Goal: Task Accomplishment & Management: Use online tool/utility

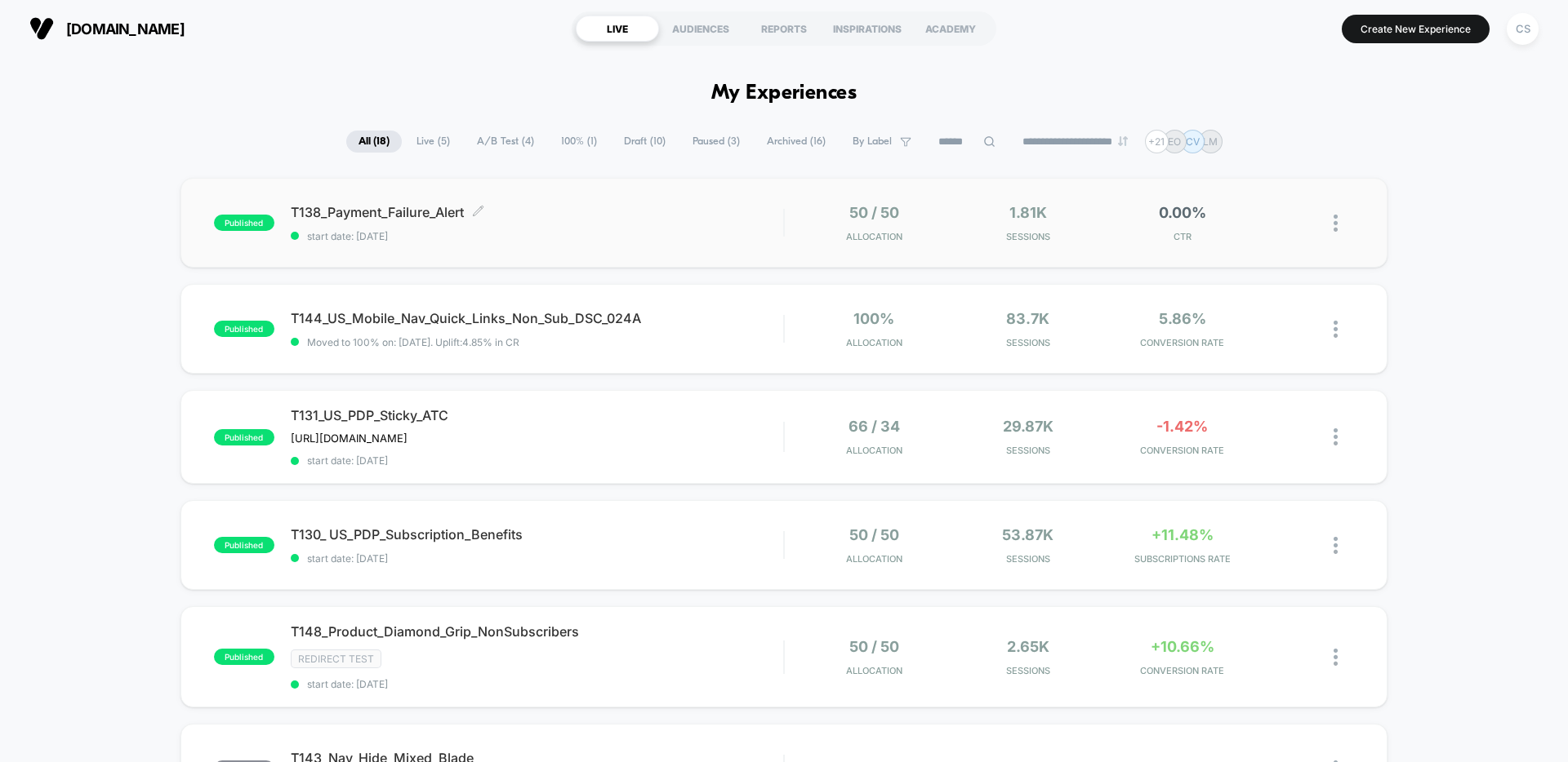
click at [627, 220] on span "T138_Payment_Failure_Alert Click to edit experience details" at bounding box center [537, 212] width 493 height 16
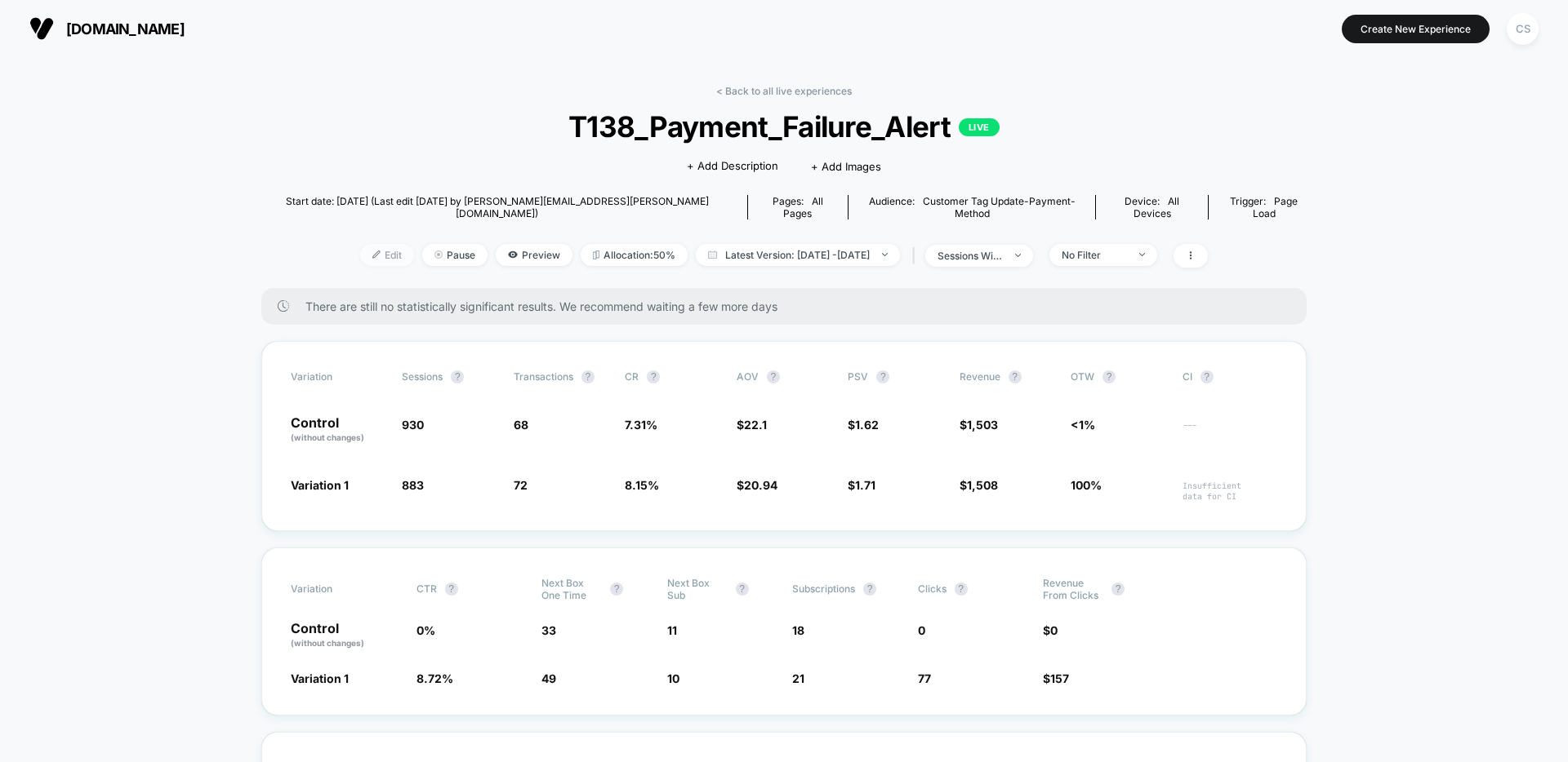
click at [363, 247] on span "Edit" at bounding box center [388, 255] width 54 height 22
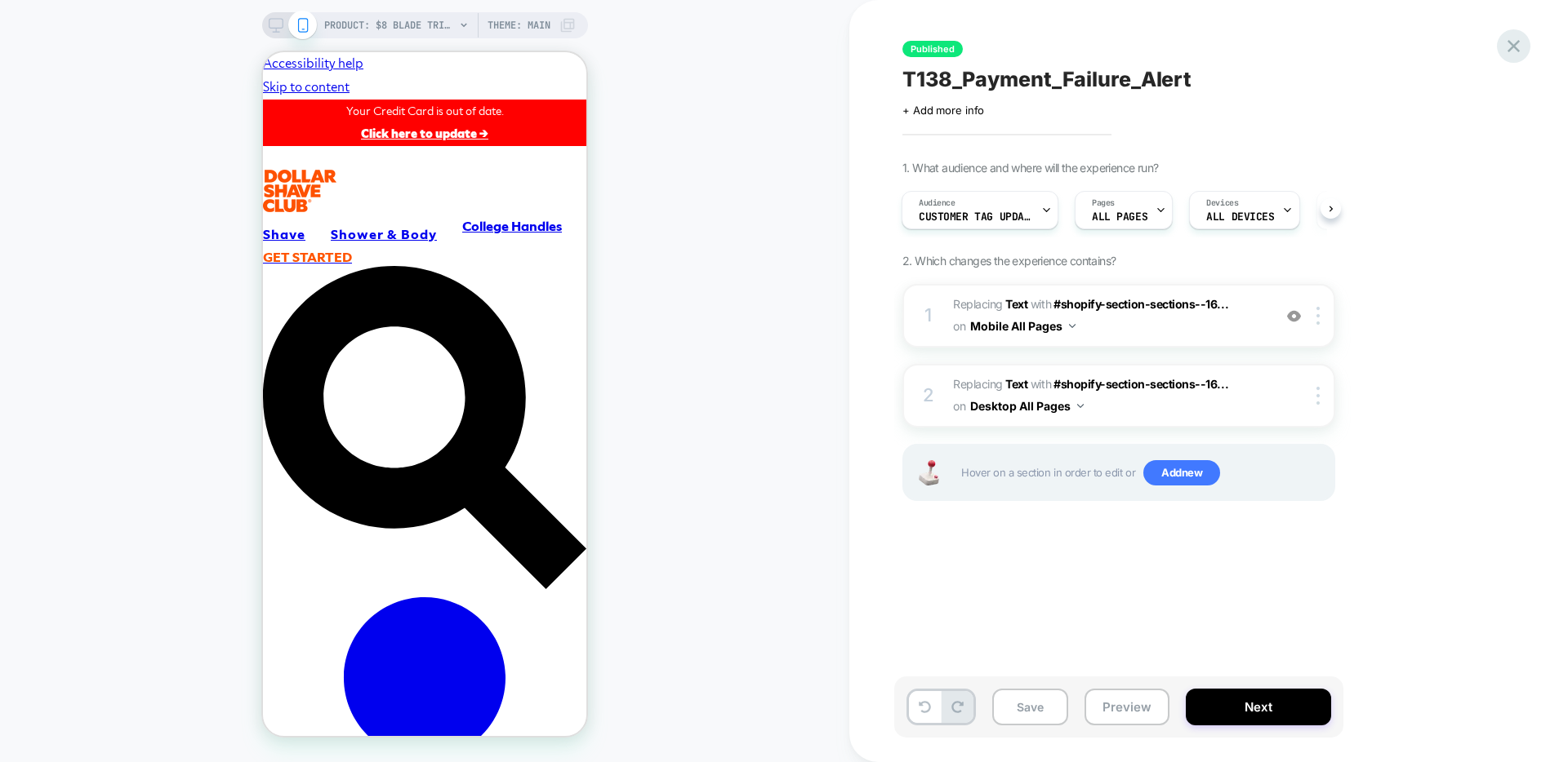
click at [1520, 49] on icon at bounding box center [1514, 46] width 22 height 22
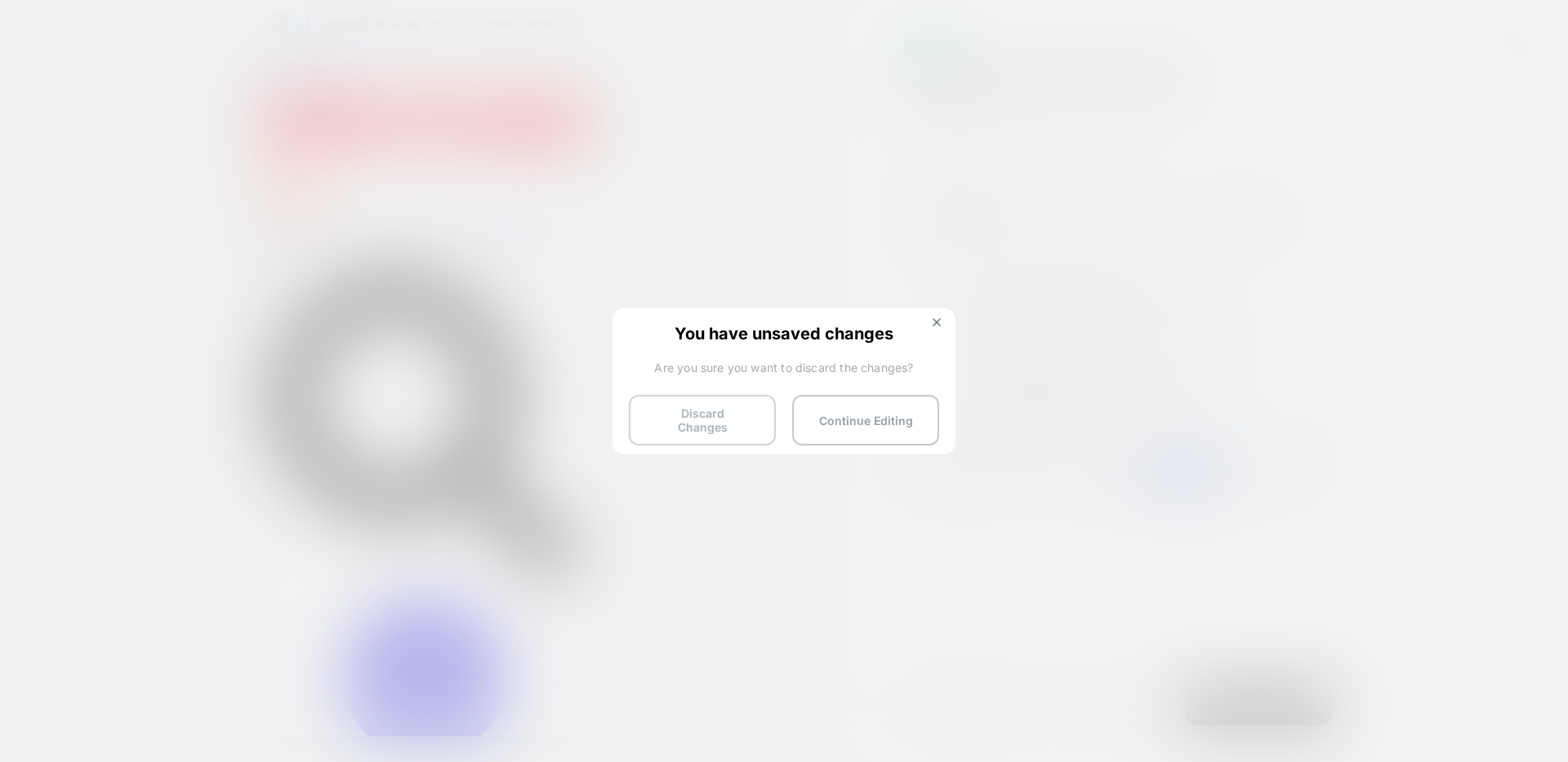
click at [745, 409] on button "Discard Changes" at bounding box center [702, 420] width 147 height 51
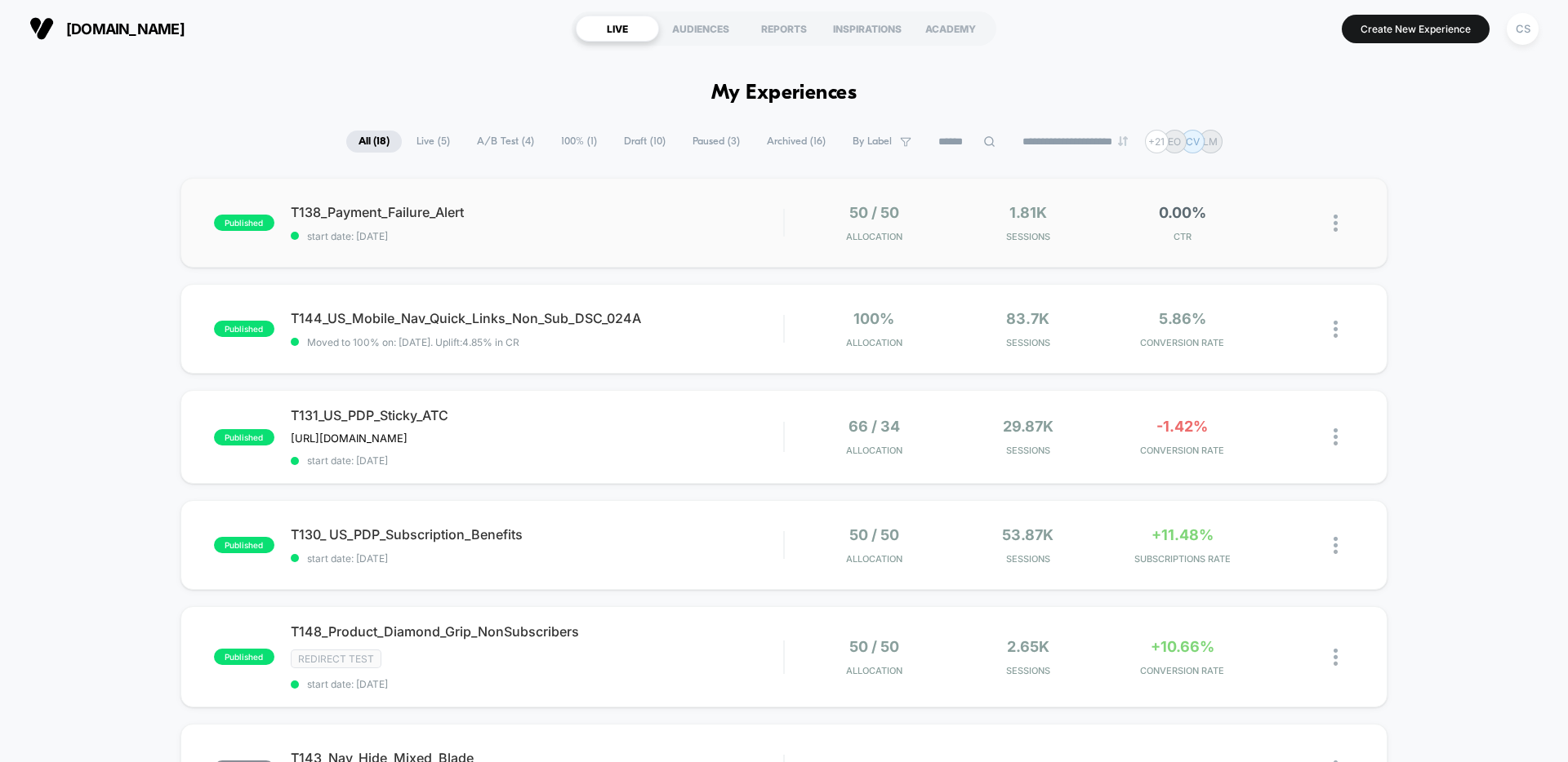
click at [556, 231] on span "start date: [DATE]" at bounding box center [537, 236] width 493 height 12
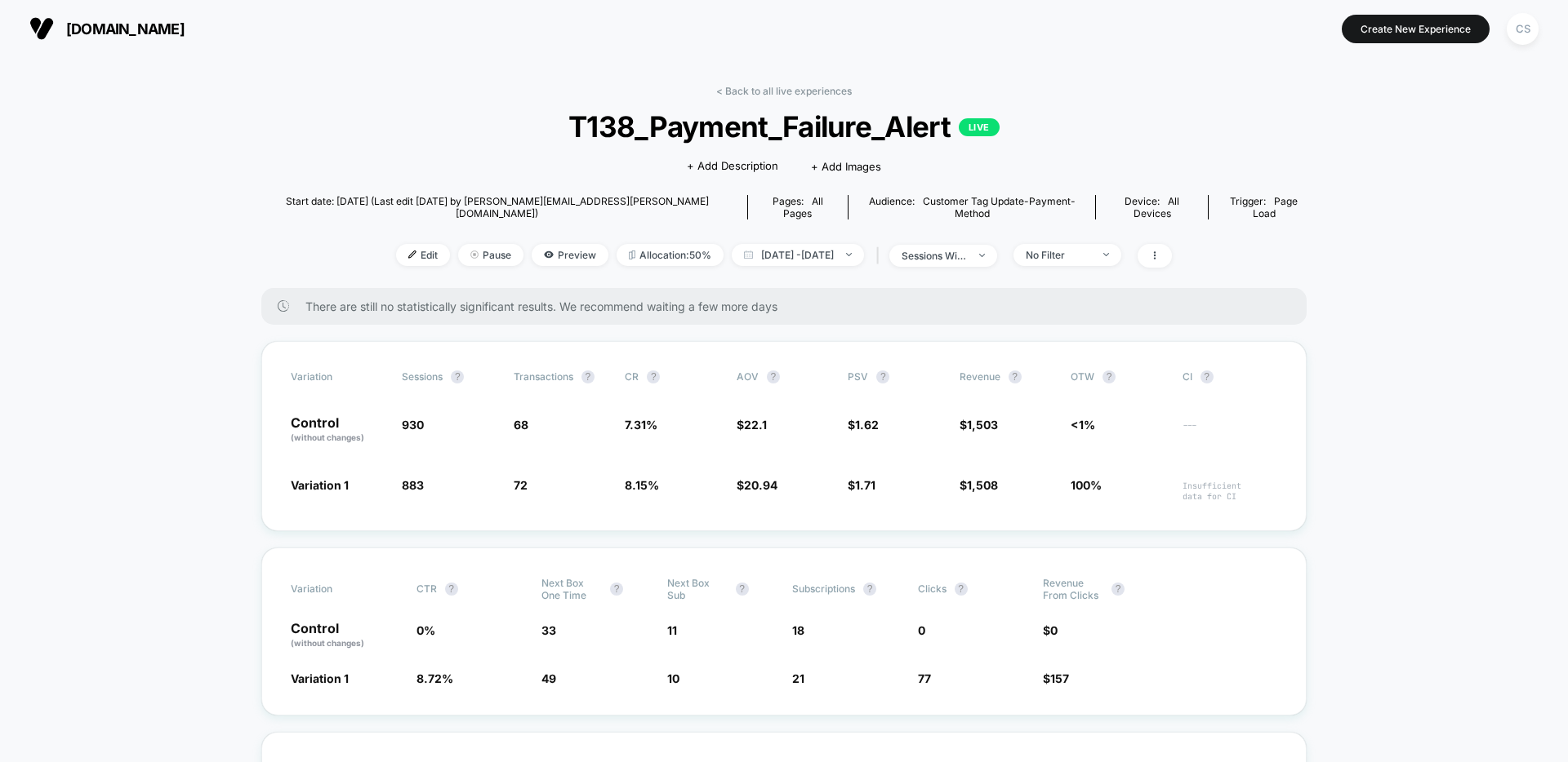
click at [403, 244] on span "Edit" at bounding box center [423, 255] width 54 height 22
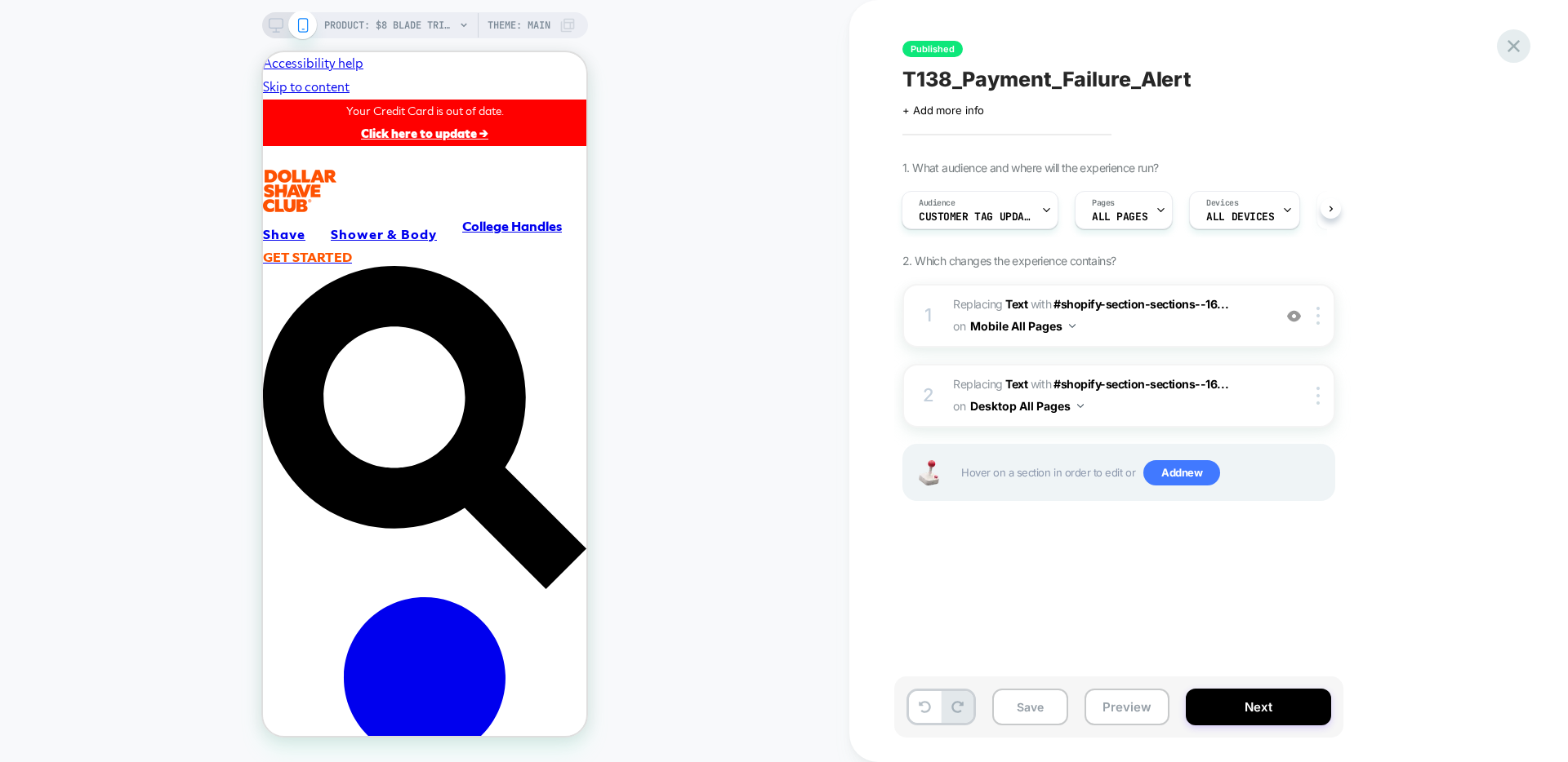
click at [1517, 49] on icon at bounding box center [1514, 46] width 12 height 12
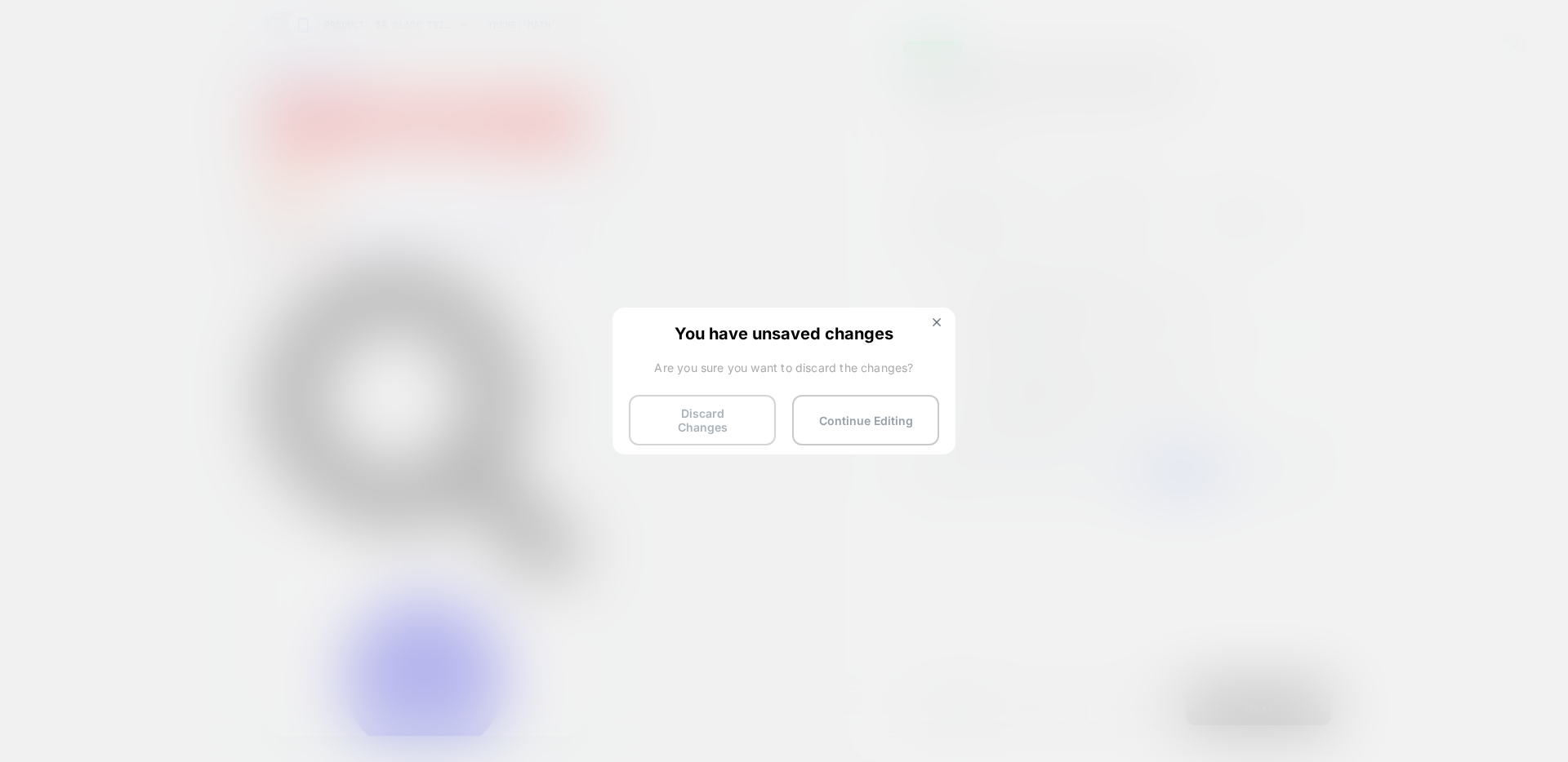
click at [747, 411] on button "Discard Changes" at bounding box center [702, 420] width 147 height 51
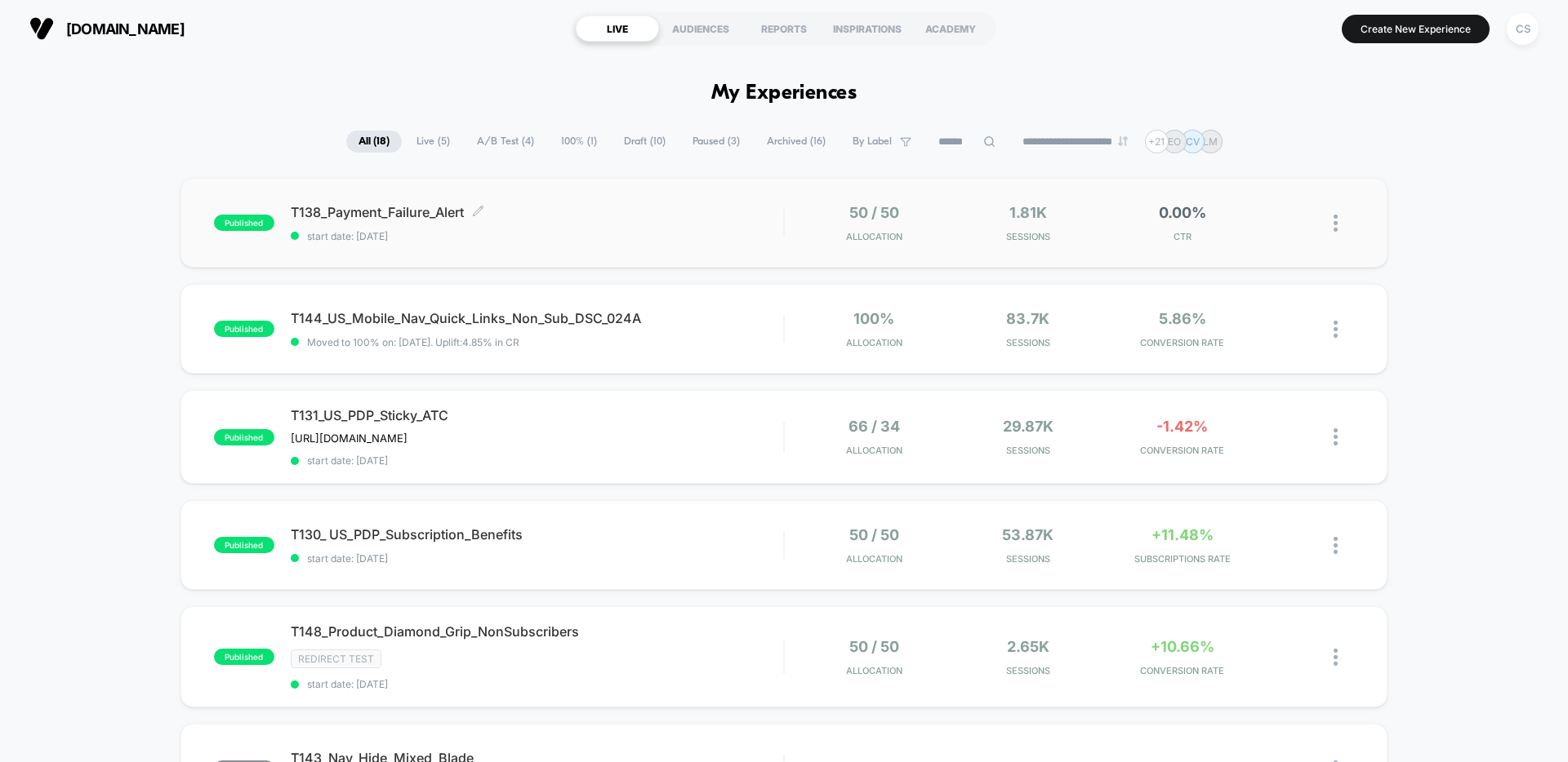
click at [706, 231] on span "start date: [DATE]" at bounding box center [537, 236] width 493 height 12
